Goal: Task Accomplishment & Management: Manage account settings

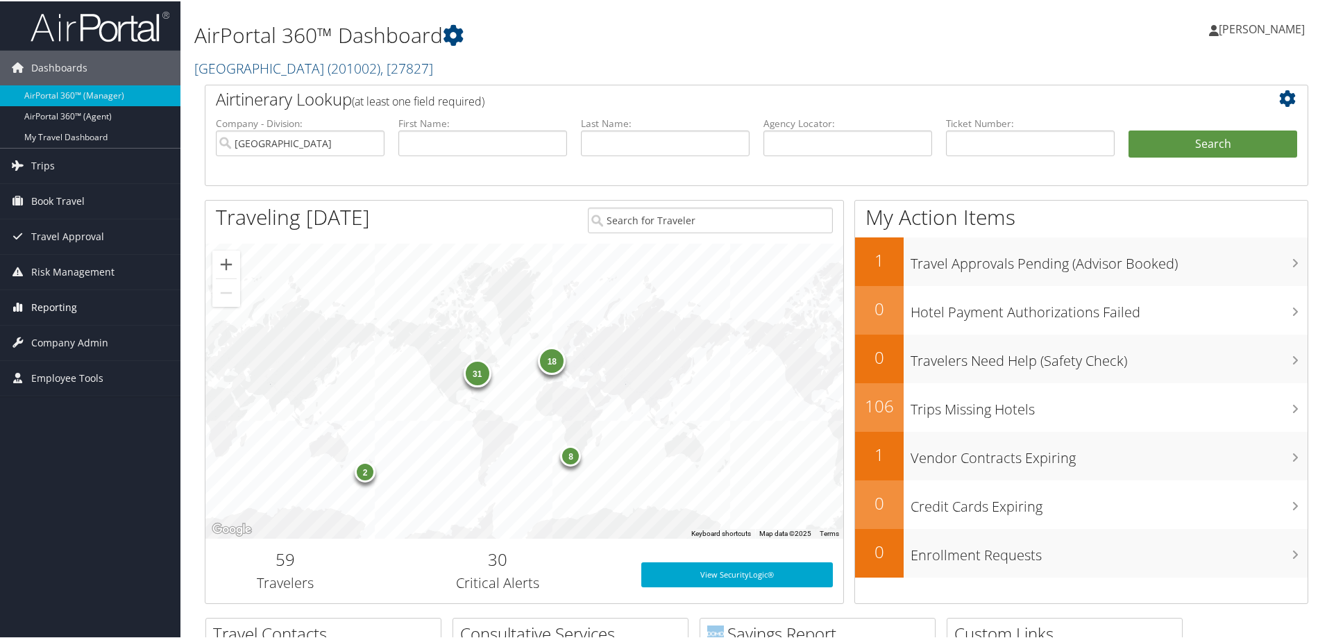
click at [49, 301] on span "Reporting" at bounding box center [54, 306] width 46 height 35
click at [53, 447] on span "Company Admin" at bounding box center [69, 445] width 77 height 35
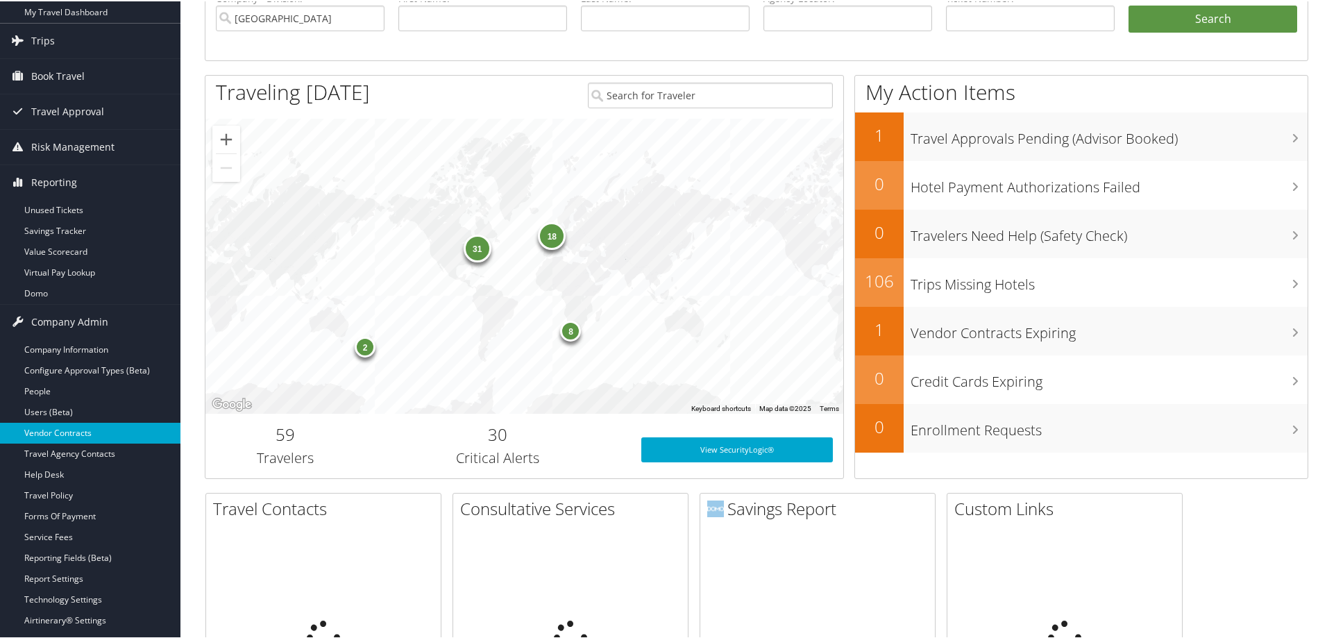
scroll to position [139, 0]
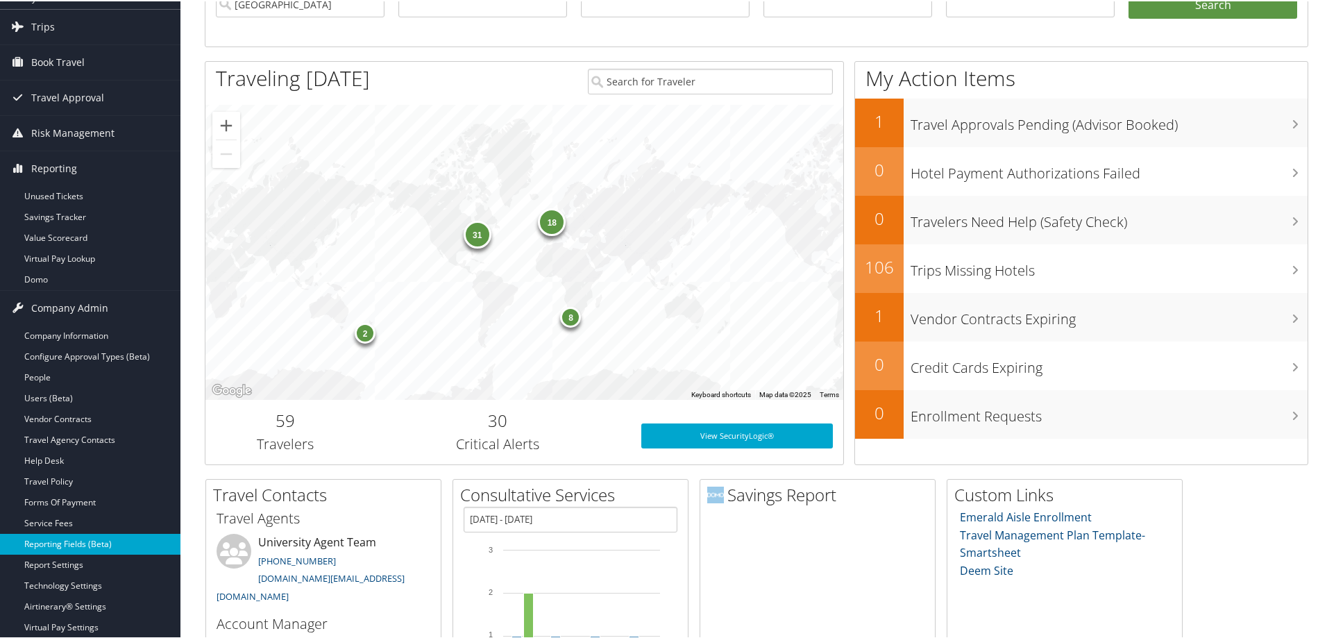
click at [70, 548] on link "Reporting Fields (Beta)" at bounding box center [90, 542] width 181 height 21
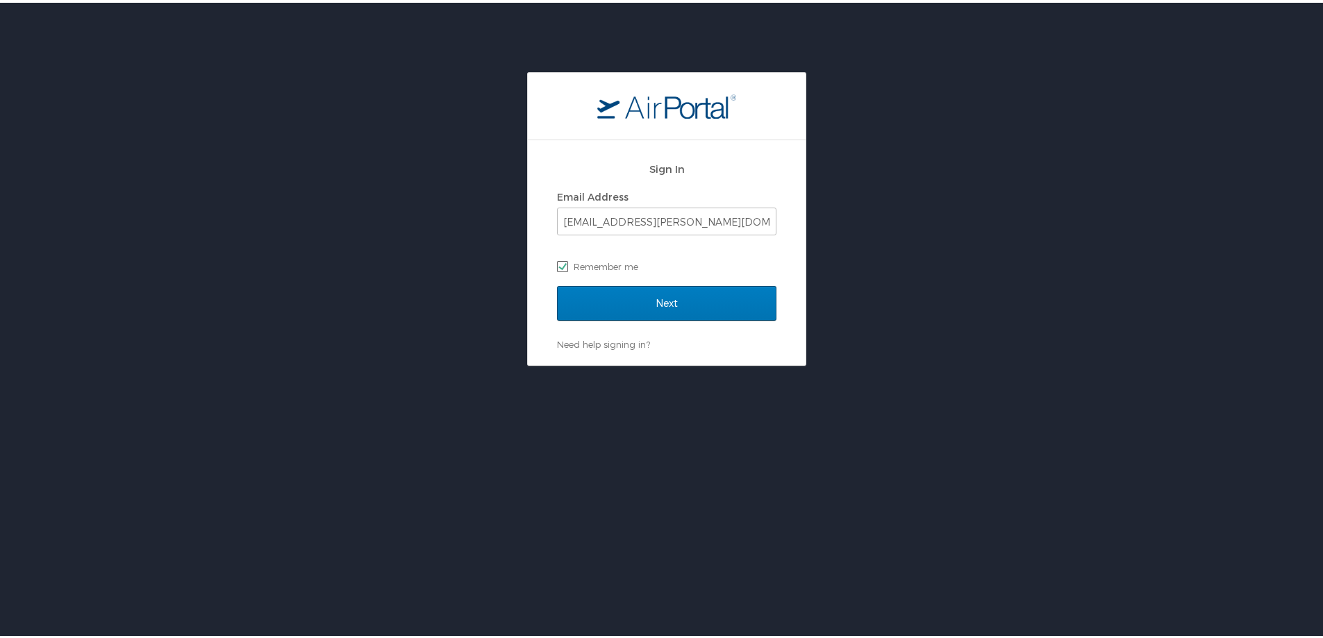
click at [588, 260] on label "Remember me" at bounding box center [666, 263] width 219 height 21
click at [566, 260] on input "Remember me" at bounding box center [561, 262] width 9 height 9
click at [557, 262] on label "Remember me" at bounding box center [666, 263] width 219 height 21
click at [557, 262] on input "Remember me" at bounding box center [561, 262] width 9 height 9
checkbox input "true"
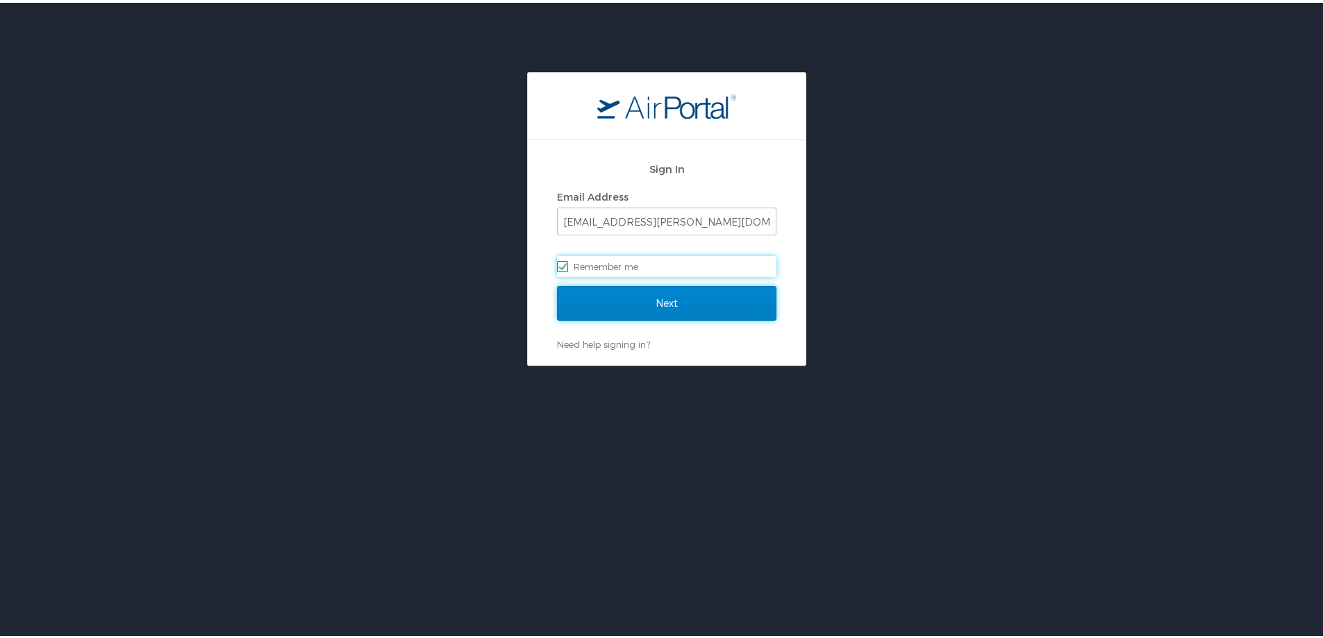
click at [591, 295] on input "Next" at bounding box center [666, 300] width 219 height 35
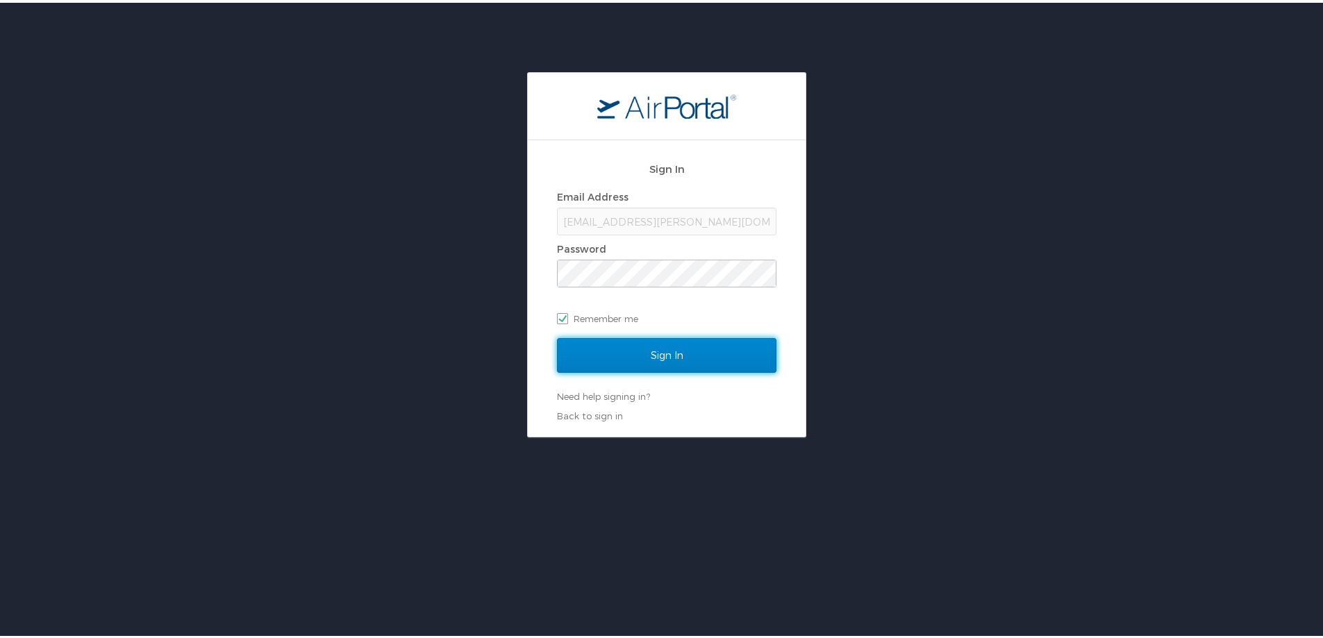
click at [612, 354] on input "Sign In" at bounding box center [666, 352] width 219 height 35
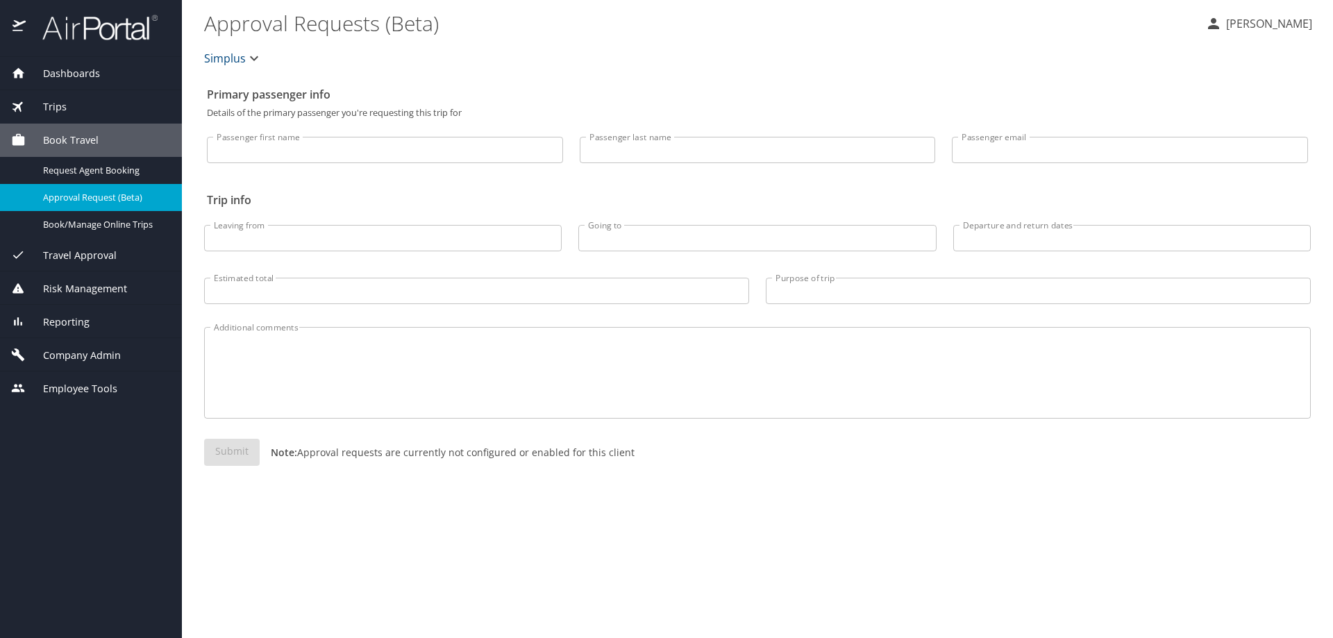
click at [78, 358] on span "Company Admin" at bounding box center [73, 355] width 95 height 15
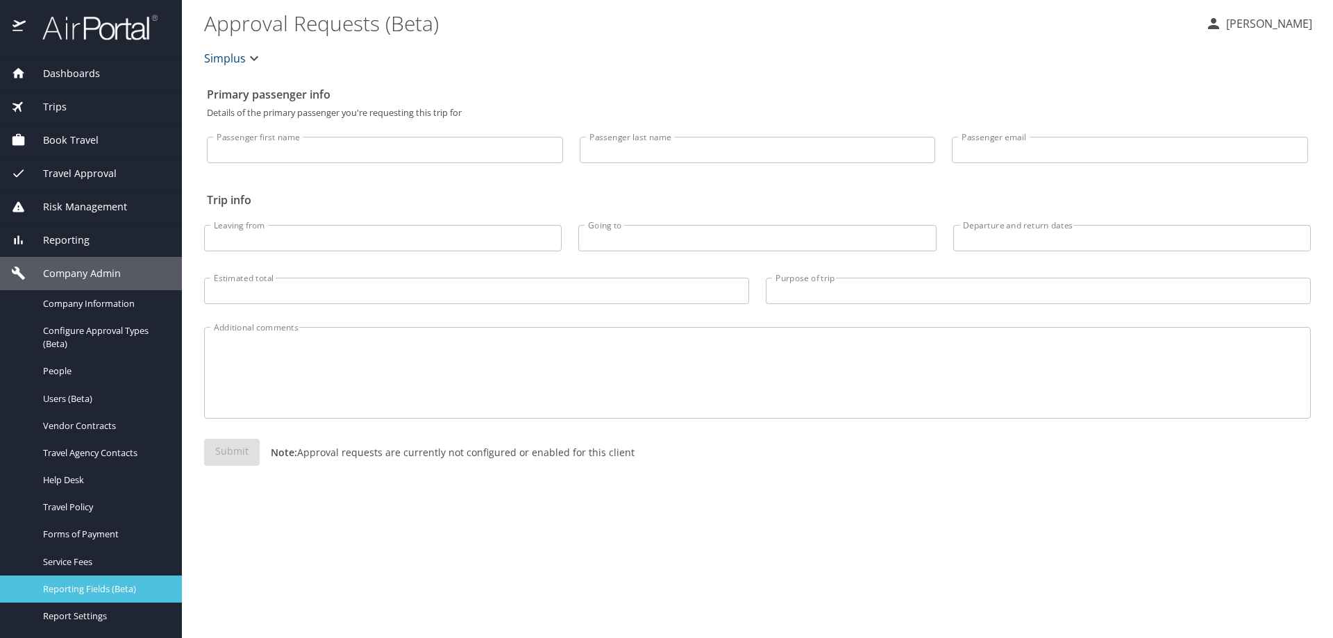
click at [81, 590] on span "Reporting Fields (Beta)" at bounding box center [104, 588] width 122 height 13
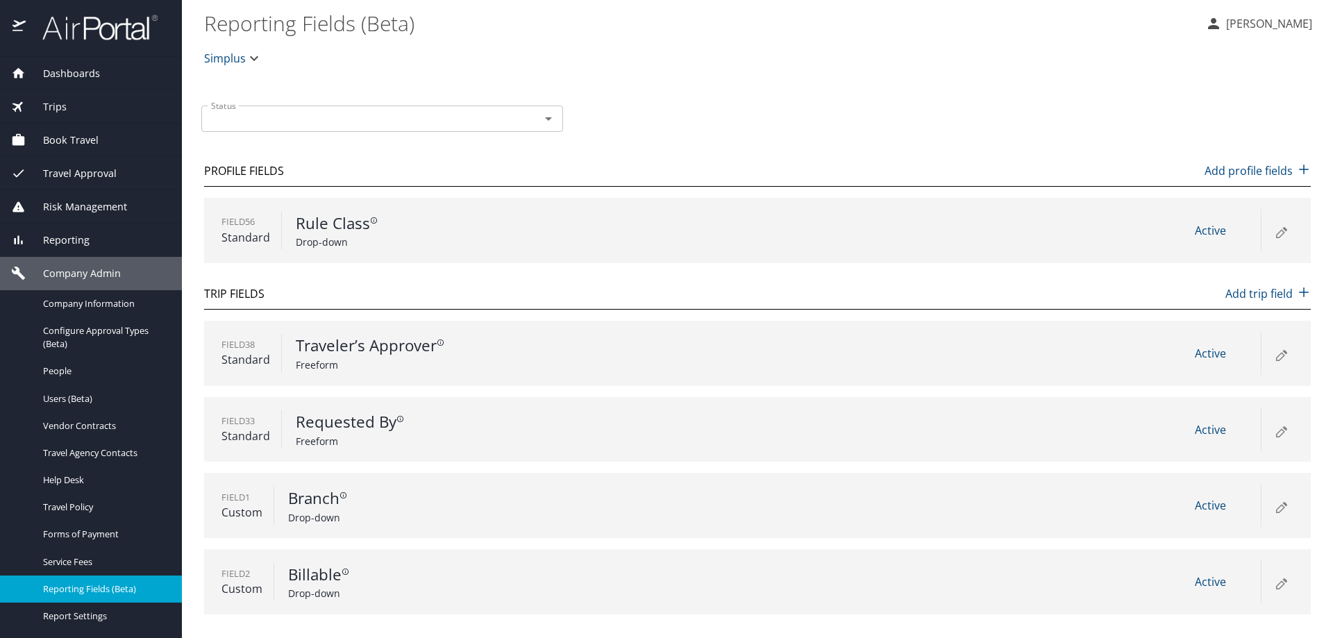
click at [238, 57] on span "Simplus" at bounding box center [225, 58] width 42 height 19
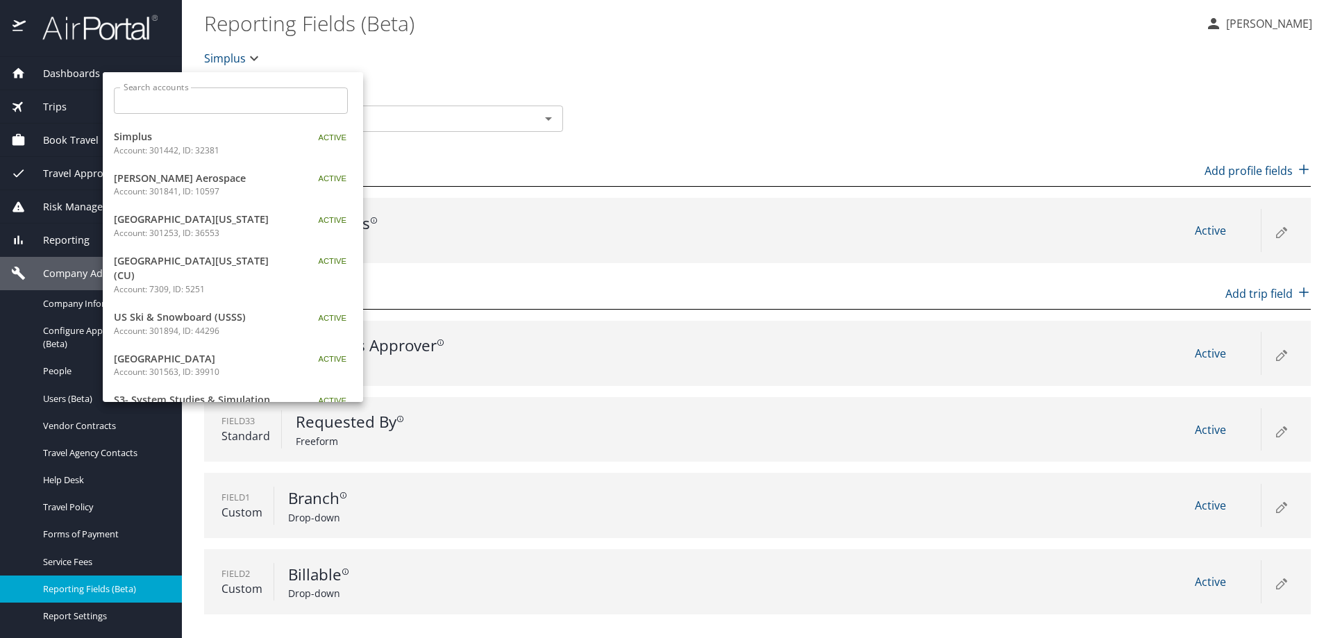
click at [168, 101] on input "Search accounts" at bounding box center [235, 100] width 225 height 26
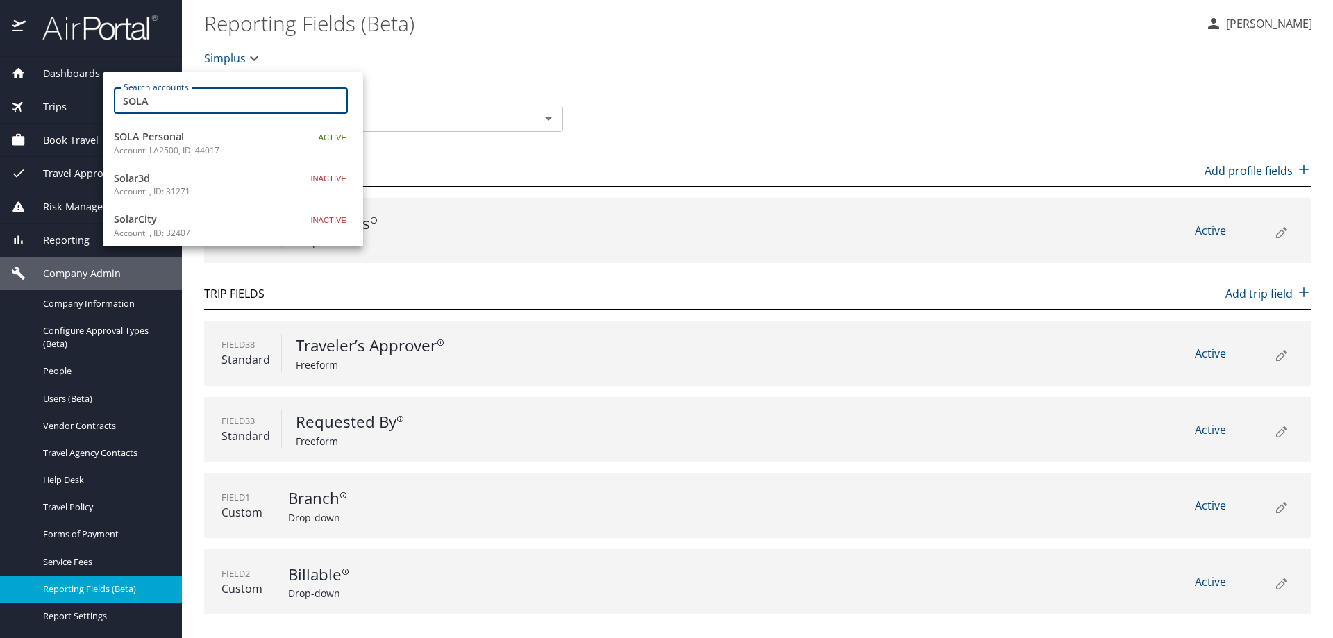
type input "SOLA"
click at [190, 144] on p "Account: LA2500, ID: 44017" at bounding box center [201, 150] width 174 height 12
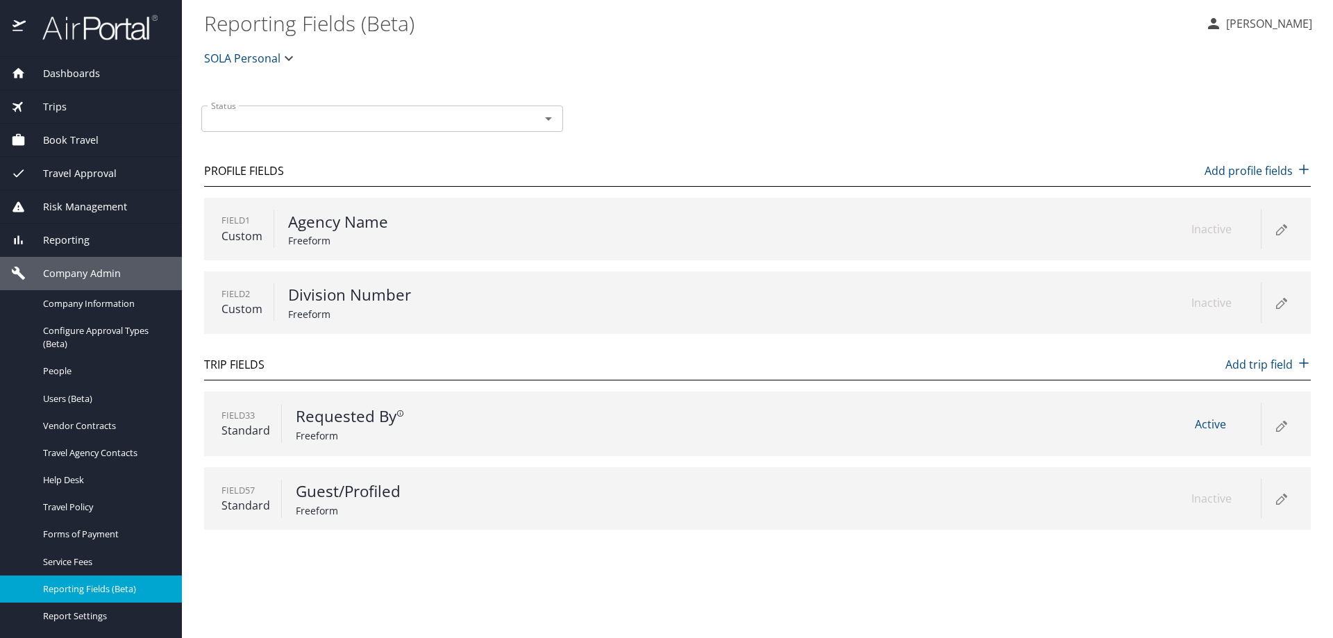
click at [959, 219] on div "Field 1 Custom Agency Name Freeform Inactive" at bounding box center [757, 229] width 1107 height 62
click at [1285, 227] on icon at bounding box center [1284, 226] width 5 height 5
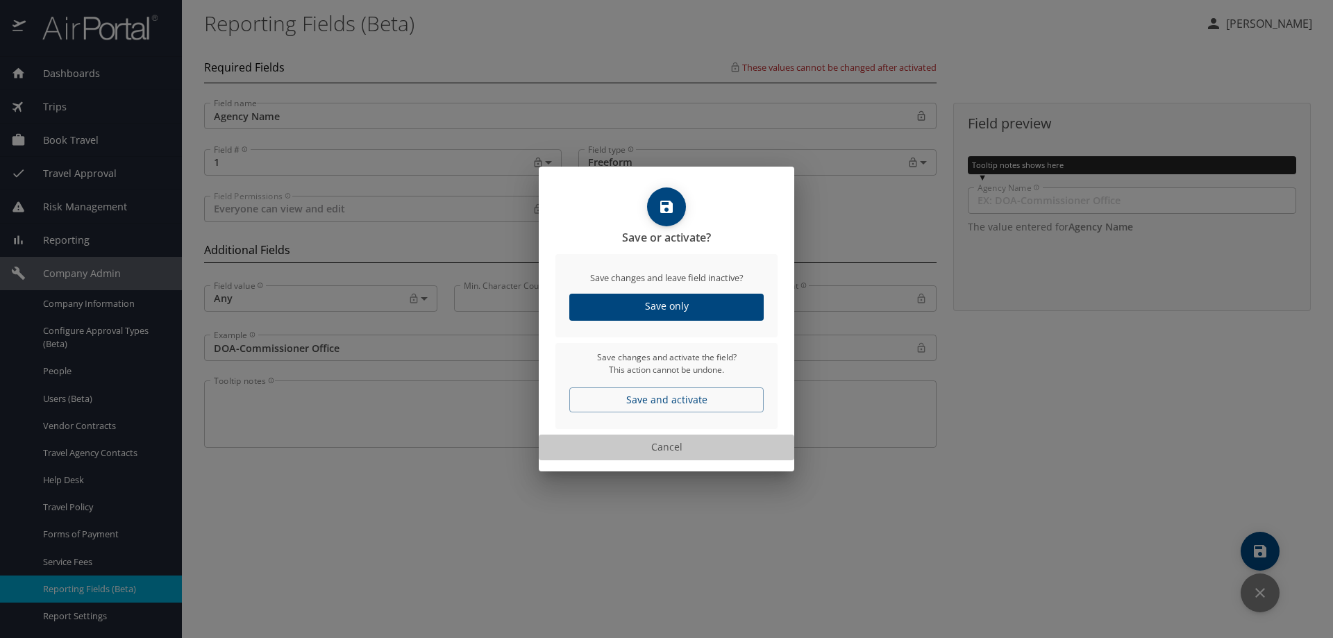
click at [666, 444] on span "Cancel" at bounding box center [666, 447] width 244 height 17
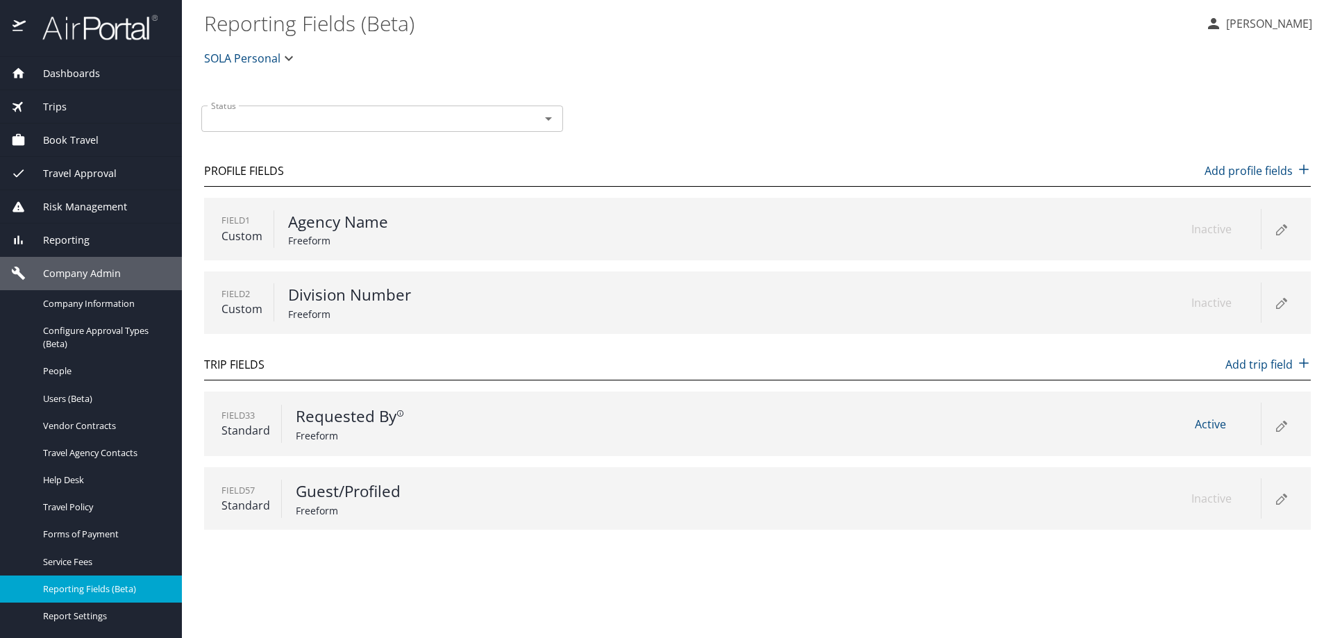
click at [255, 58] on span "SOLA Personal" at bounding box center [242, 58] width 76 height 19
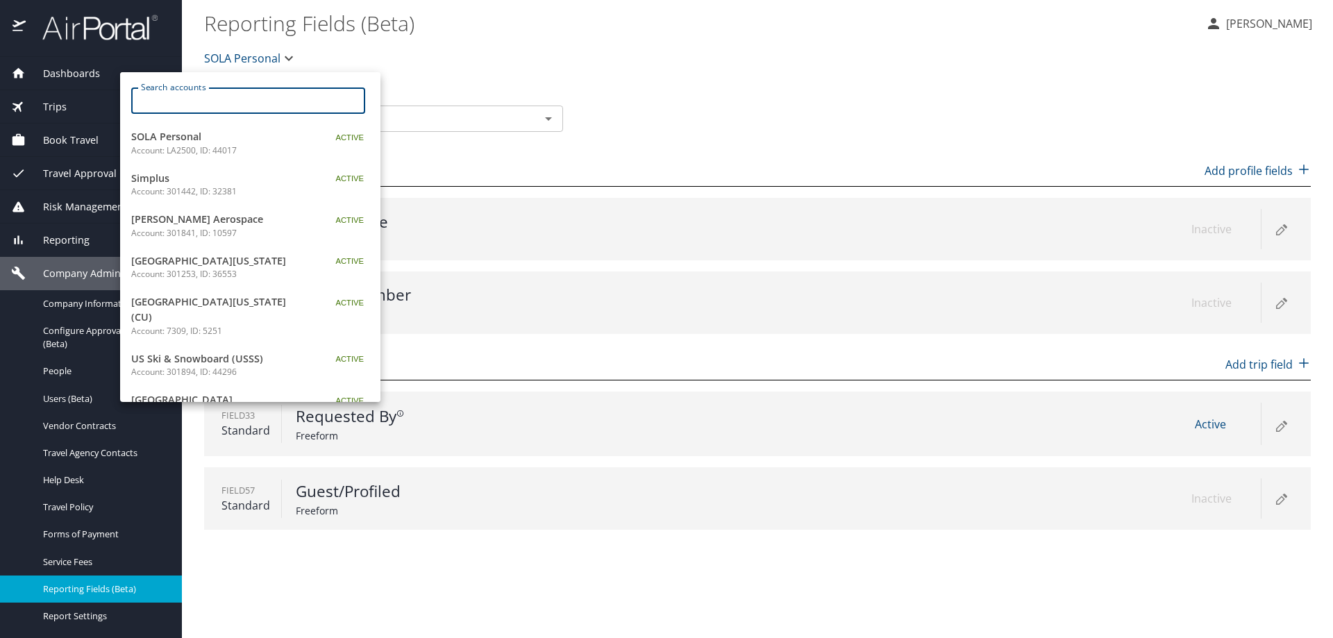
click at [255, 106] on input "Search accounts" at bounding box center [252, 100] width 225 height 26
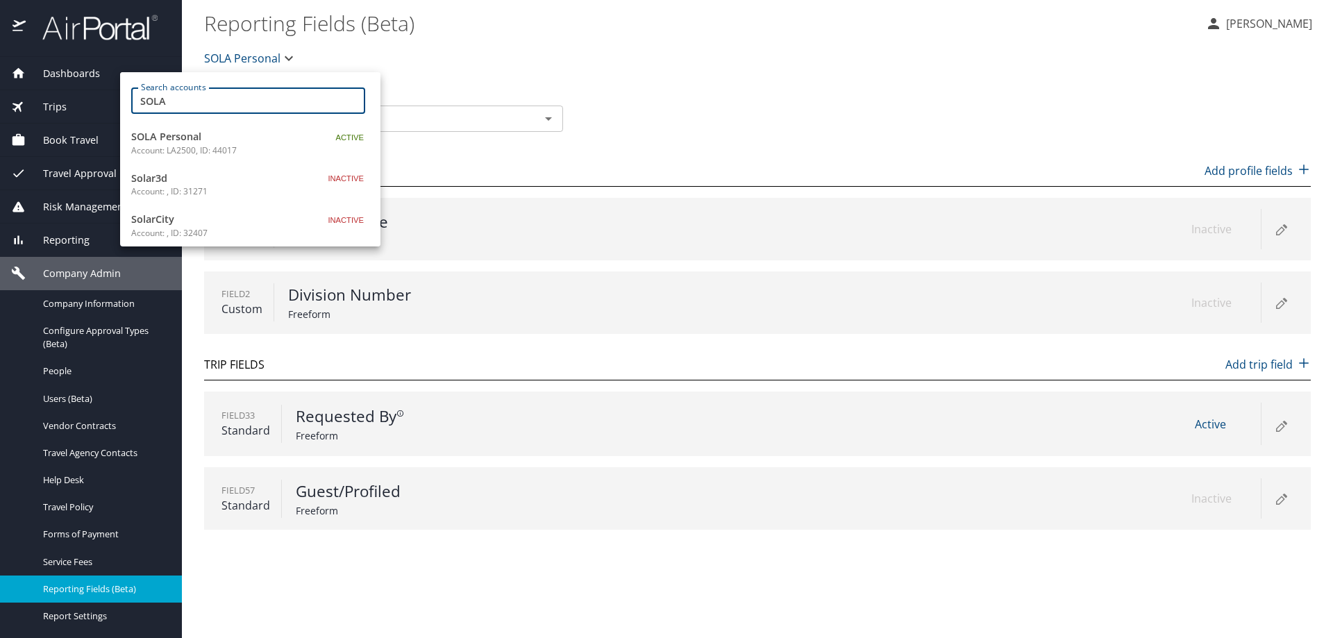
type input "SOLA"
click at [256, 149] on p "Account: LA2500, ID: 44017" at bounding box center [218, 150] width 174 height 12
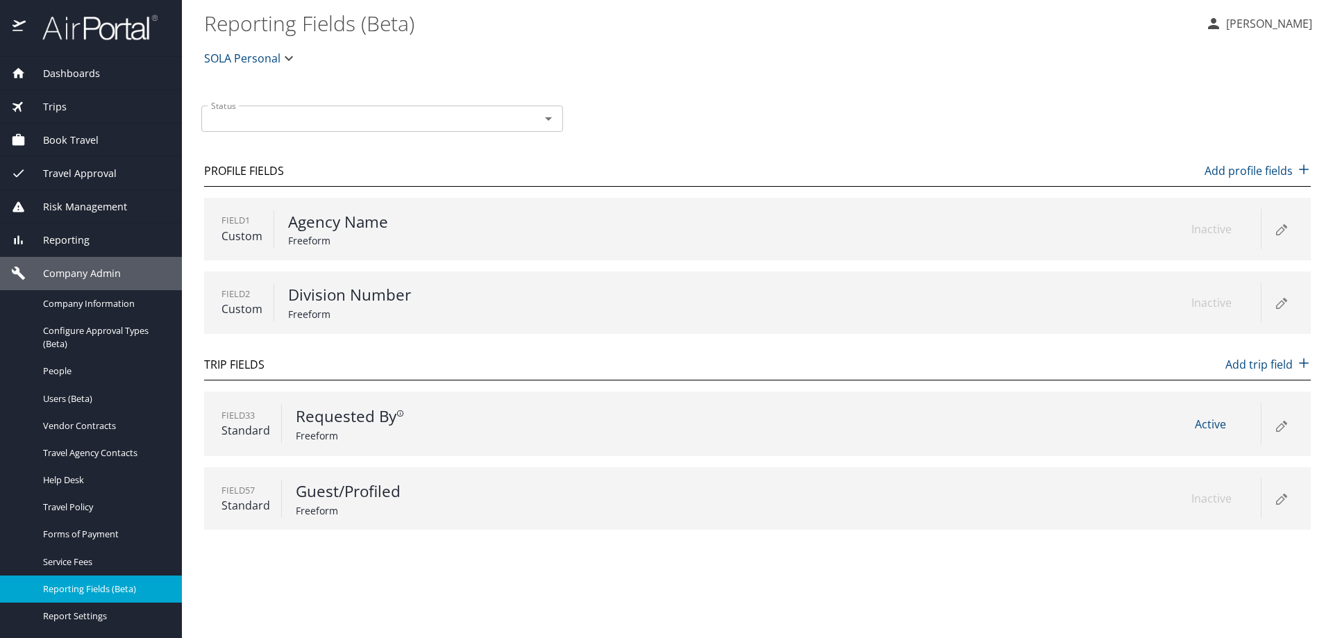
click at [725, 217] on div "Field 1 Custom Agency Name Freeform Inactive" at bounding box center [757, 229] width 1107 height 62
click at [324, 226] on p "Agency Name" at bounding box center [421, 222] width 267 height 24
click at [1283, 235] on icon at bounding box center [1281, 228] width 17 height 17
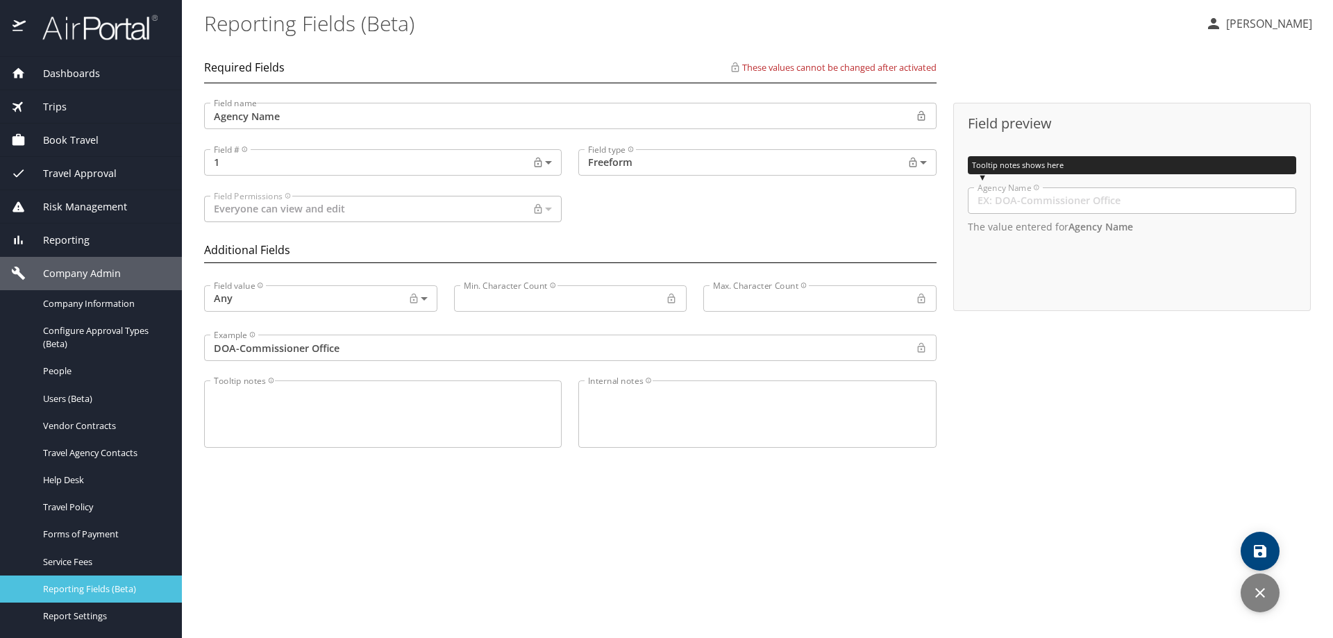
click at [89, 588] on span "Reporting Fields (Beta)" at bounding box center [104, 588] width 122 height 13
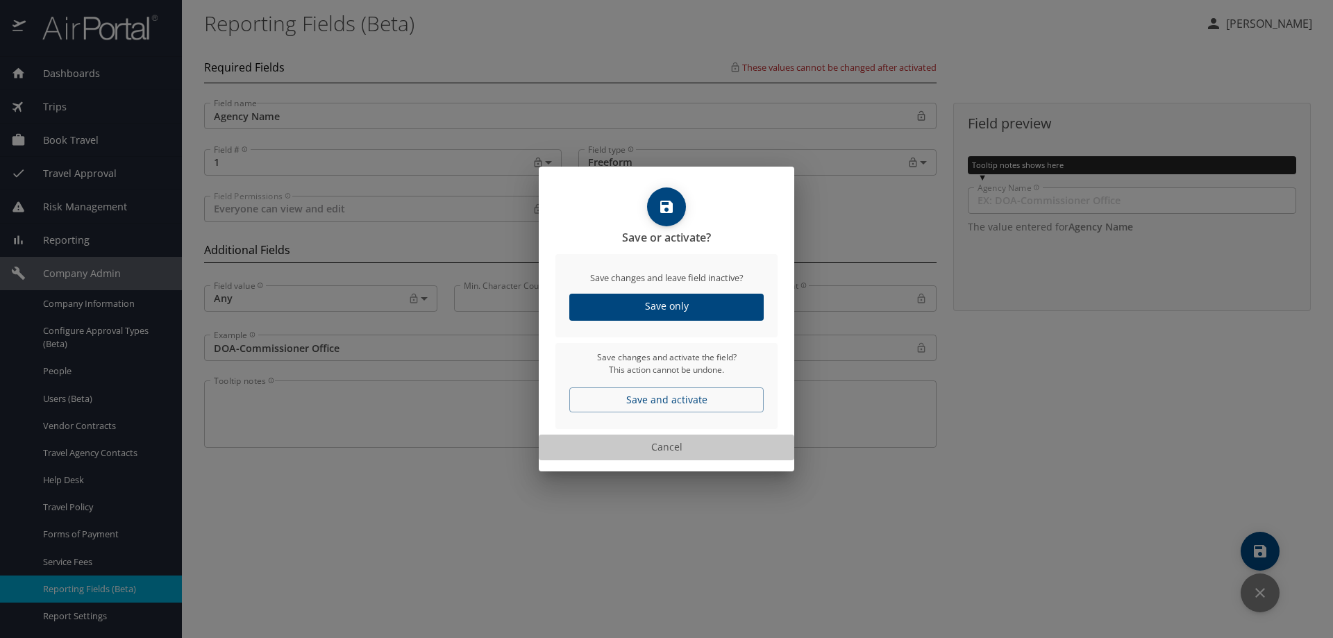
click at [675, 446] on span "Cancel" at bounding box center [666, 447] width 244 height 17
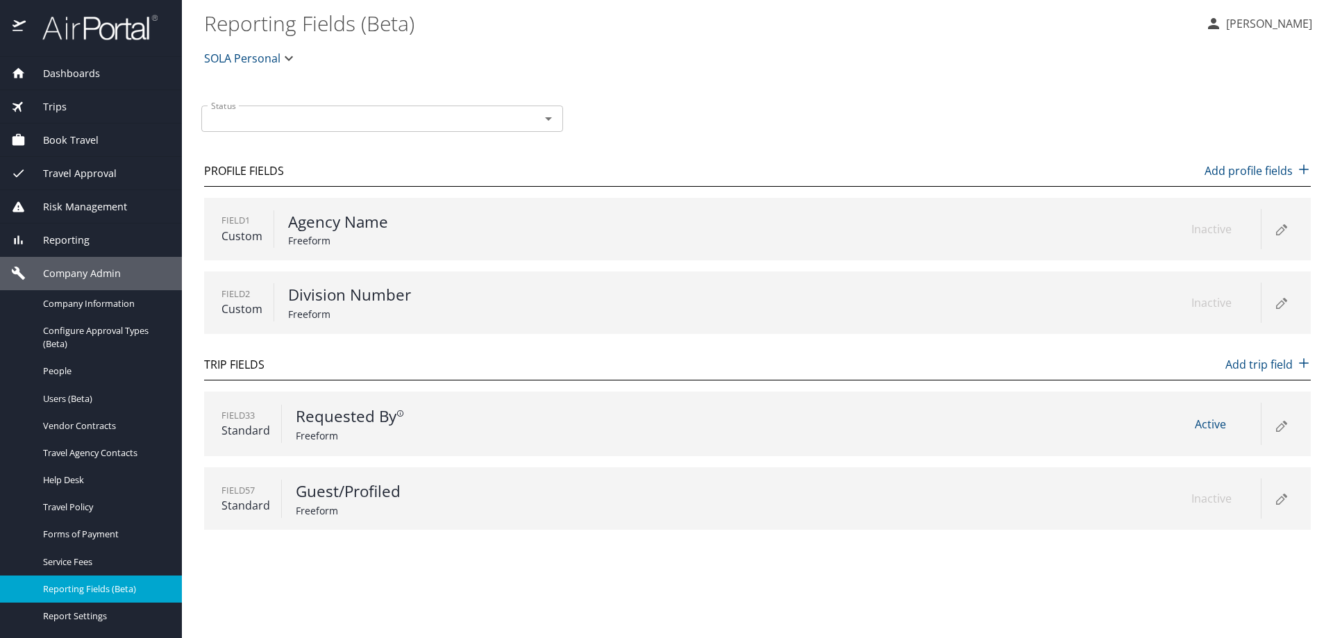
click at [96, 51] on div at bounding box center [91, 28] width 182 height 57
click at [99, 26] on img at bounding box center [92, 27] width 131 height 27
